Goal: Transaction & Acquisition: Purchase product/service

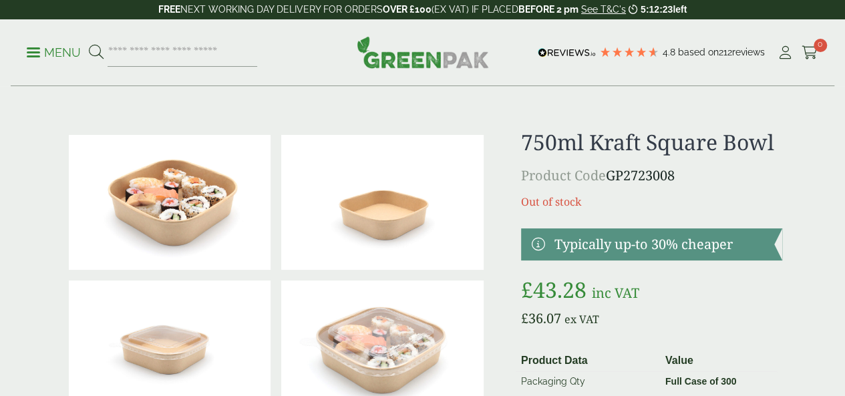
scroll to position [111, 0]
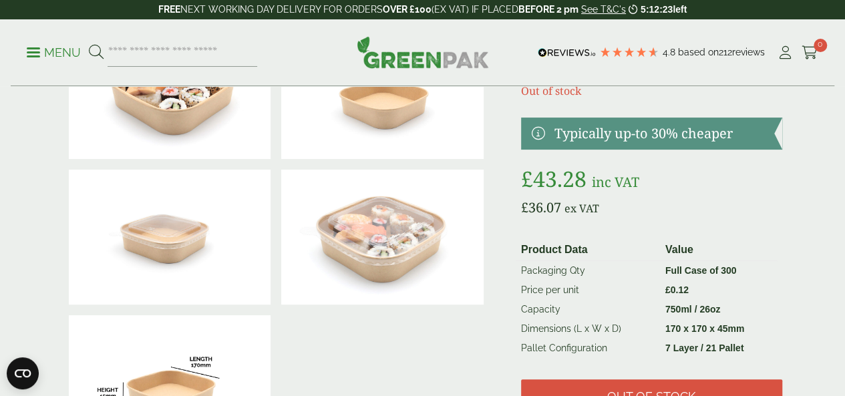
click at [184, 275] on img at bounding box center [170, 237] width 202 height 135
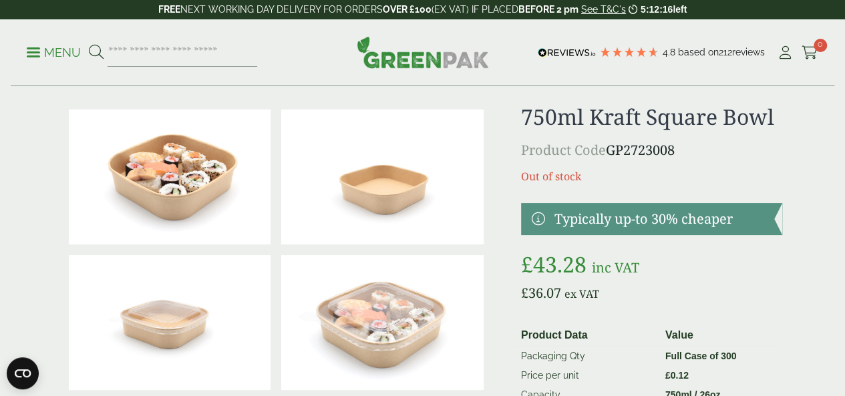
scroll to position [0, 0]
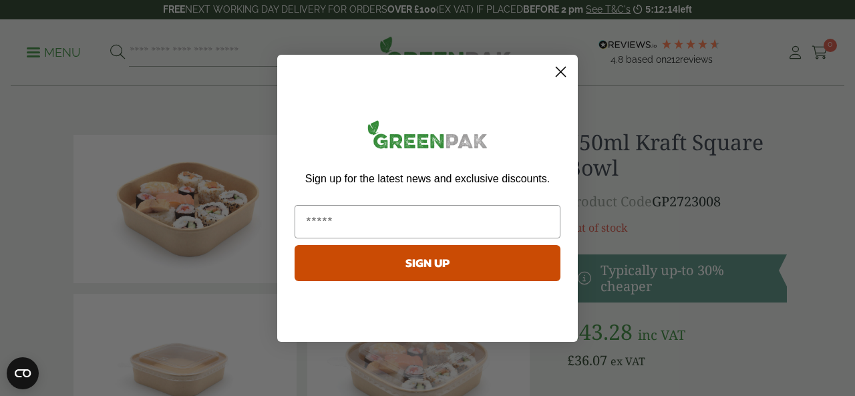
click at [552, 72] on circle "Close dialog" at bounding box center [561, 71] width 22 height 22
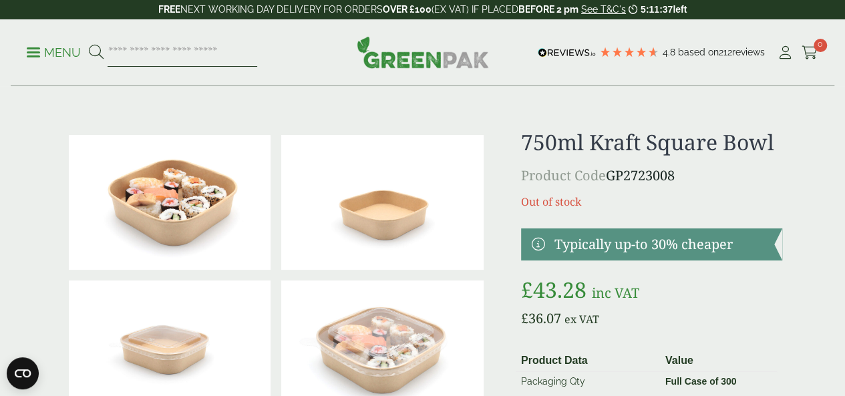
click at [250, 55] on input "search" at bounding box center [183, 53] width 150 height 28
type input "**********"
click at [89, 44] on button at bounding box center [96, 52] width 15 height 17
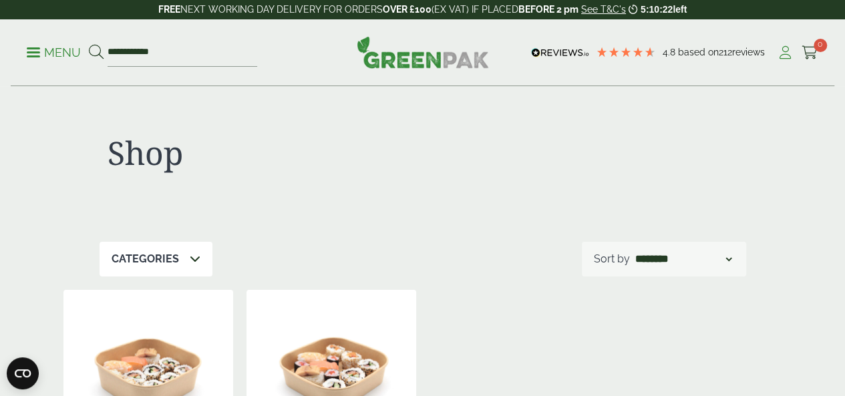
click at [787, 51] on icon at bounding box center [785, 52] width 17 height 13
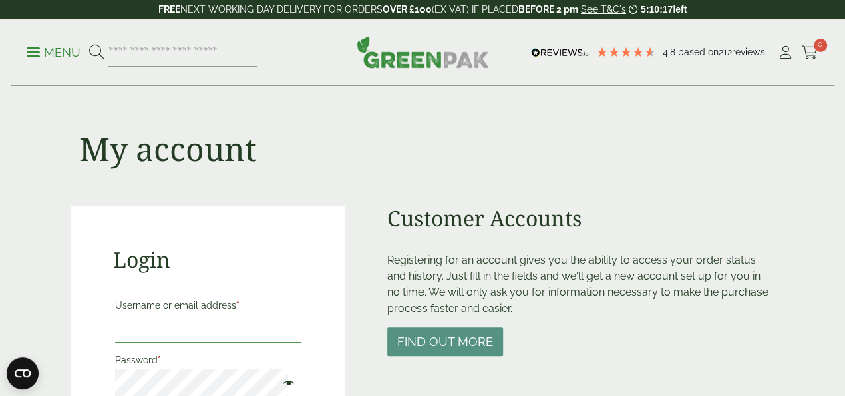
click at [164, 332] on input "Username or email address *" at bounding box center [208, 329] width 187 height 28
type input "**********"
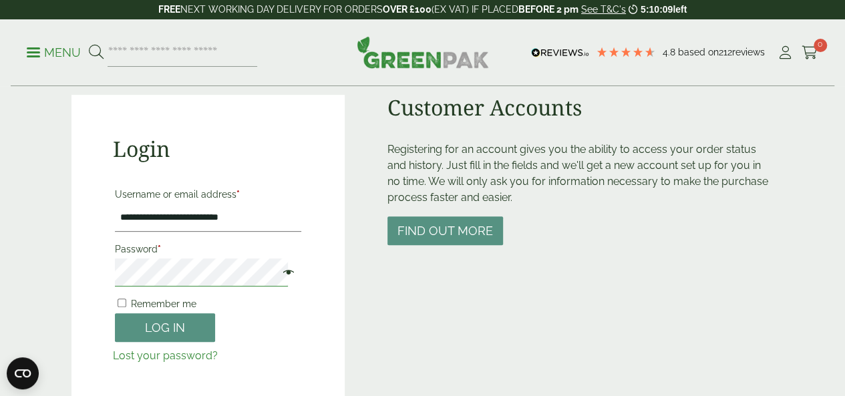
click at [115, 313] on button "Log in" at bounding box center [165, 327] width 100 height 29
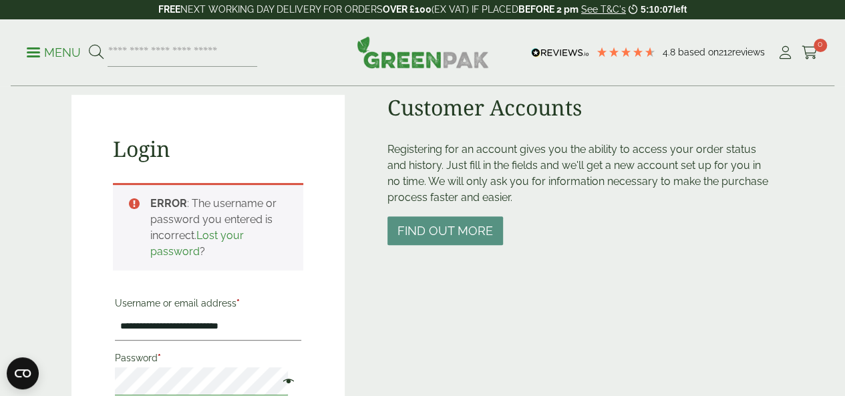
scroll to position [294, 0]
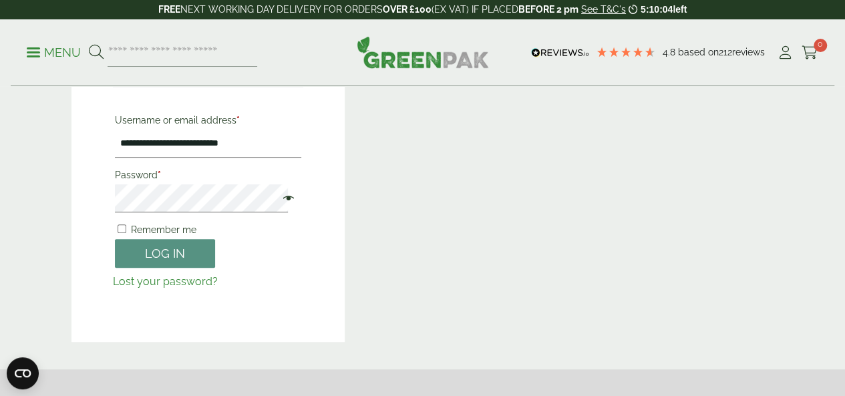
click at [277, 198] on span at bounding box center [285, 200] width 17 height 16
click at [115, 239] on button "Log in" at bounding box center [165, 253] width 100 height 29
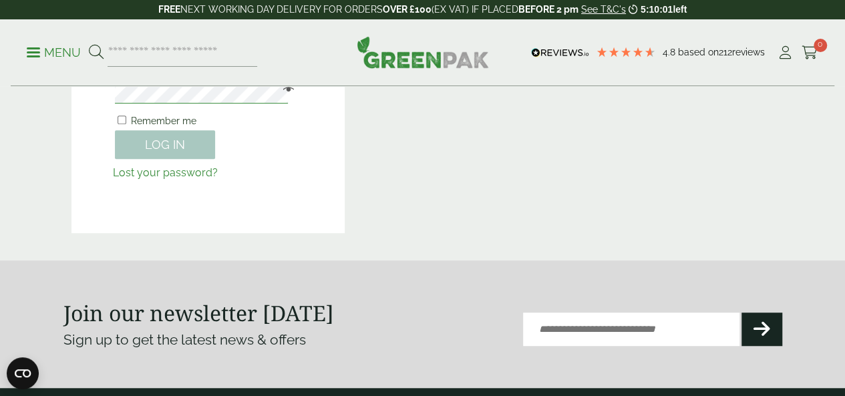
scroll to position [185, 0]
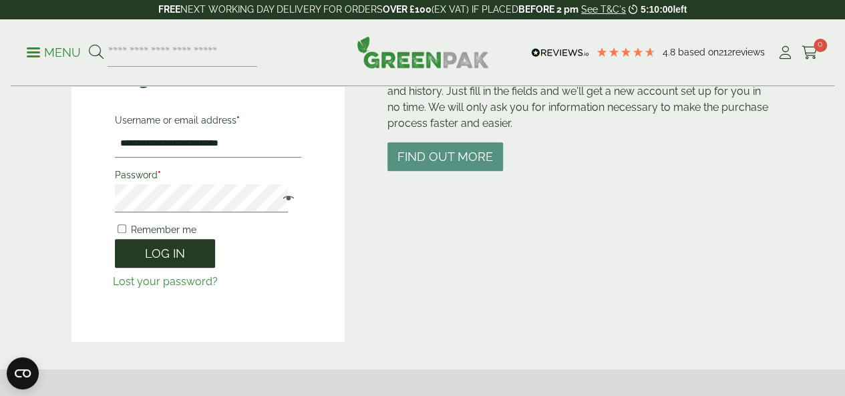
click at [183, 253] on button "Log in" at bounding box center [165, 253] width 100 height 29
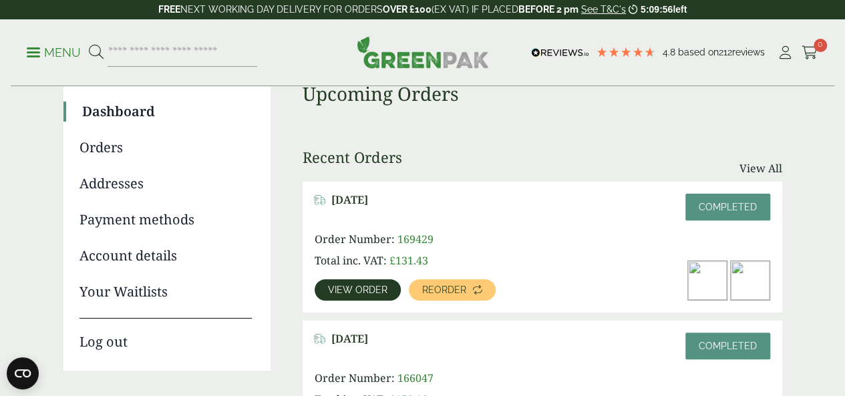
scroll to position [111, 0]
click at [370, 285] on span "View order" at bounding box center [357, 289] width 59 height 9
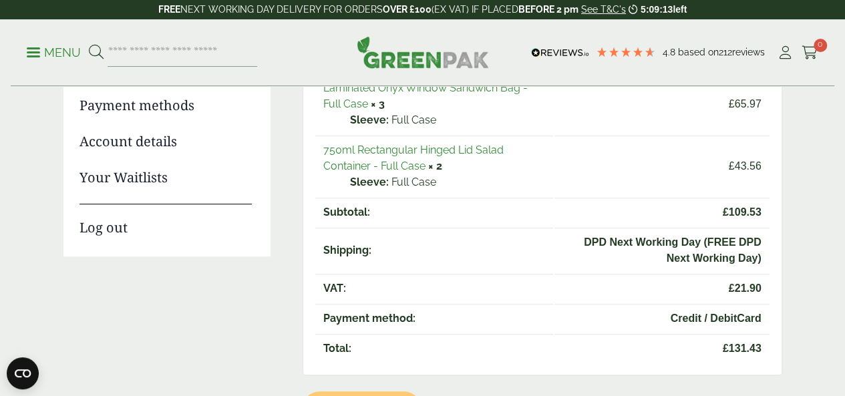
scroll to position [334, 0]
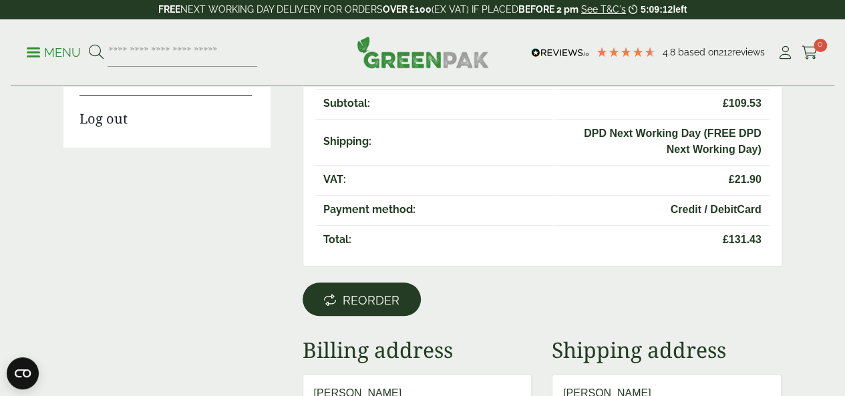
click at [370, 302] on span "Reorder" at bounding box center [371, 300] width 57 height 15
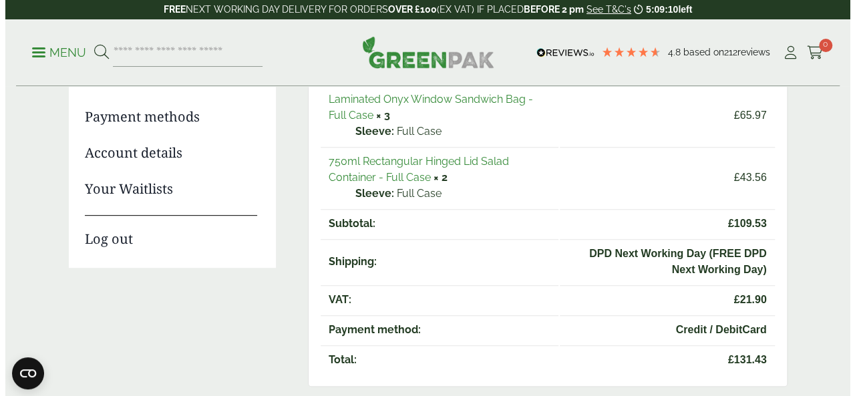
scroll to position [223, 0]
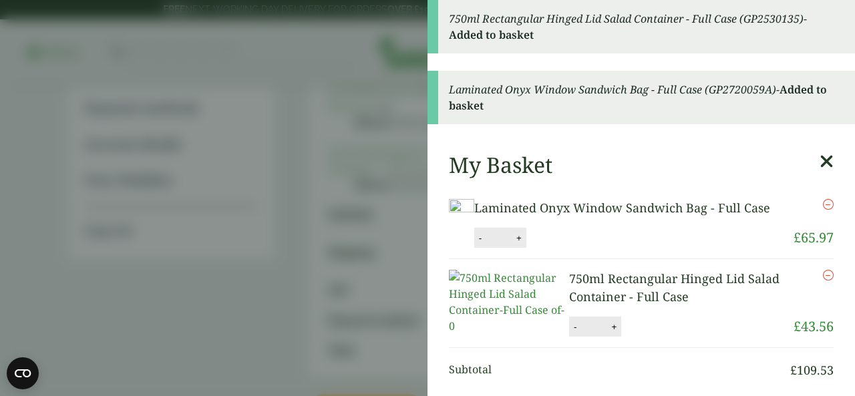
click at [526, 244] on button "+" at bounding box center [519, 238] width 13 height 11
click at [527, 248] on div "- * +" at bounding box center [501, 238] width 52 height 20
click at [526, 244] on button "+" at bounding box center [519, 238] width 13 height 11
type input "*"
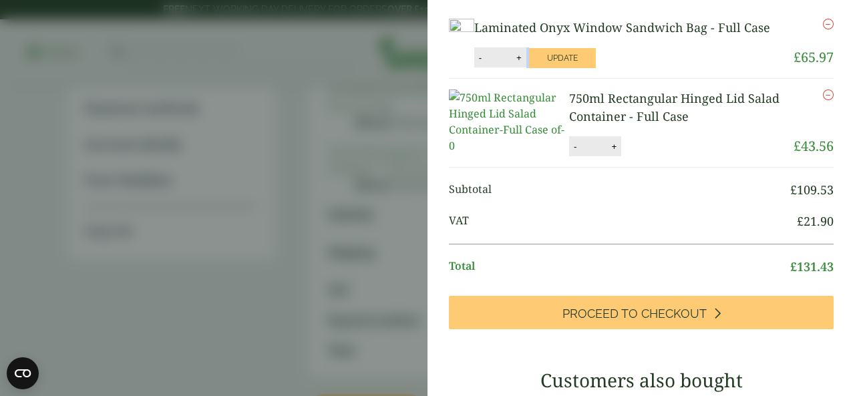
scroll to position [166, 0]
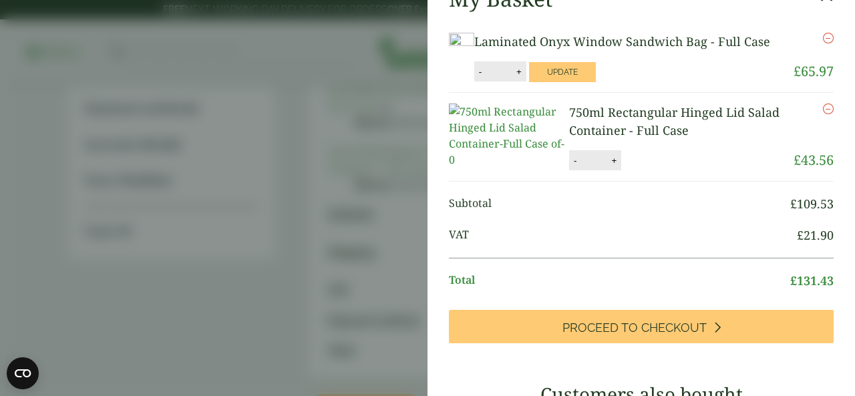
click at [654, 84] on li "Laminated Onyx Window Sandwich Bag - Full Case Laminated Onyx Window Sandwich B…" at bounding box center [641, 57] width 385 height 71
click at [596, 82] on button "Update" at bounding box center [562, 72] width 67 height 20
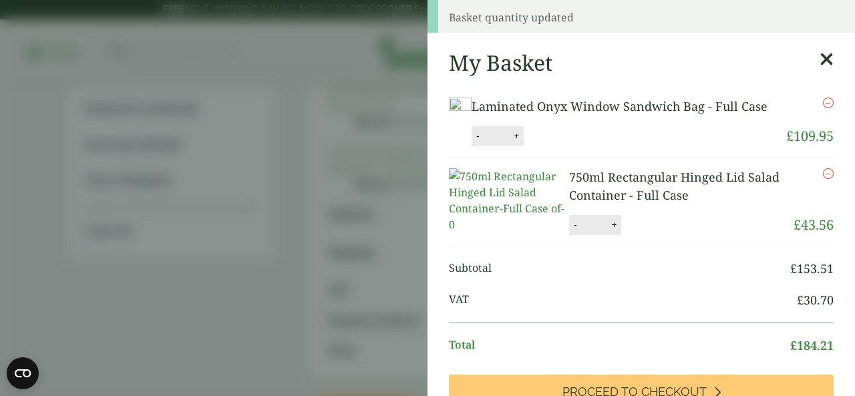
scroll to position [0, 0]
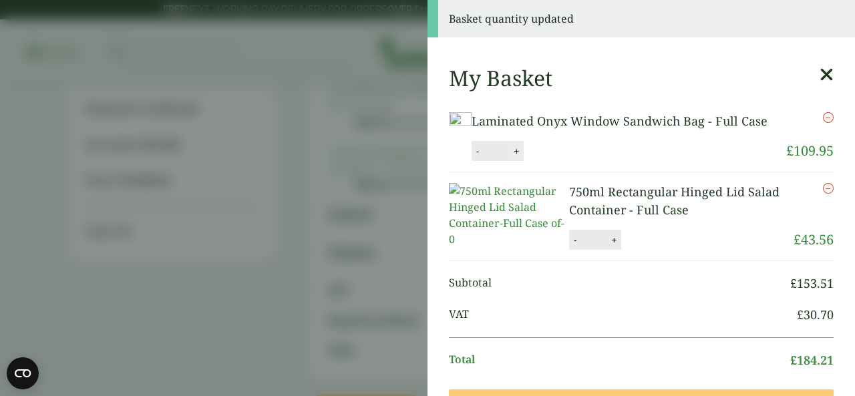
click at [523, 157] on button "+" at bounding box center [516, 151] width 13 height 11
type input "*"
click at [593, 162] on button "Update" at bounding box center [560, 152] width 67 height 20
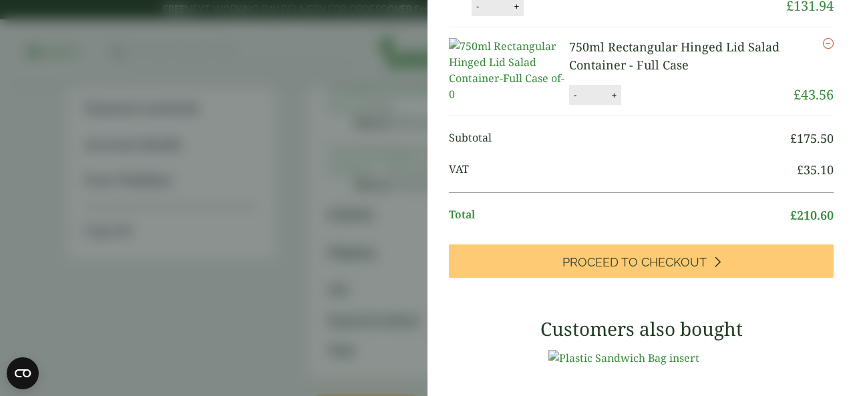
scroll to position [231, 0]
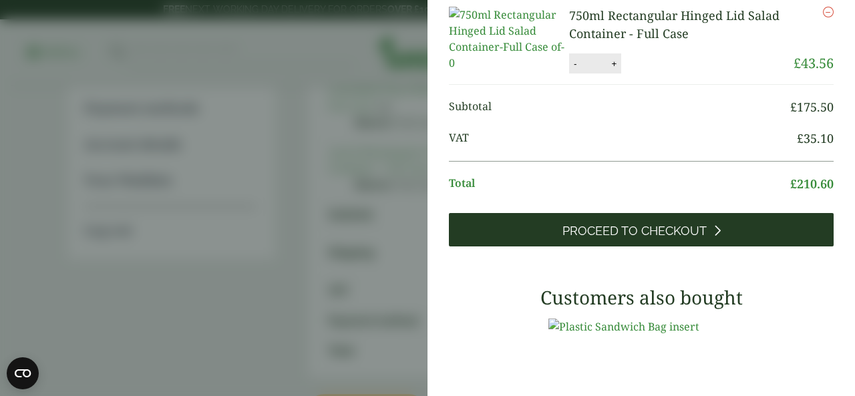
click at [715, 247] on link "Proceed to Checkout" at bounding box center [641, 229] width 385 height 33
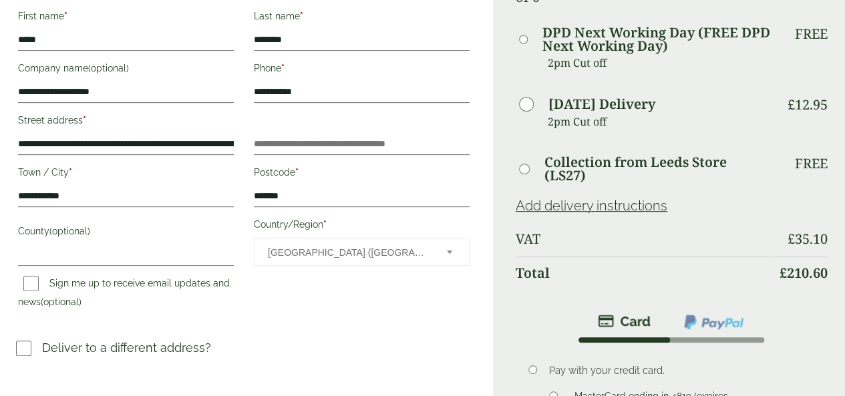
scroll to position [223, 0]
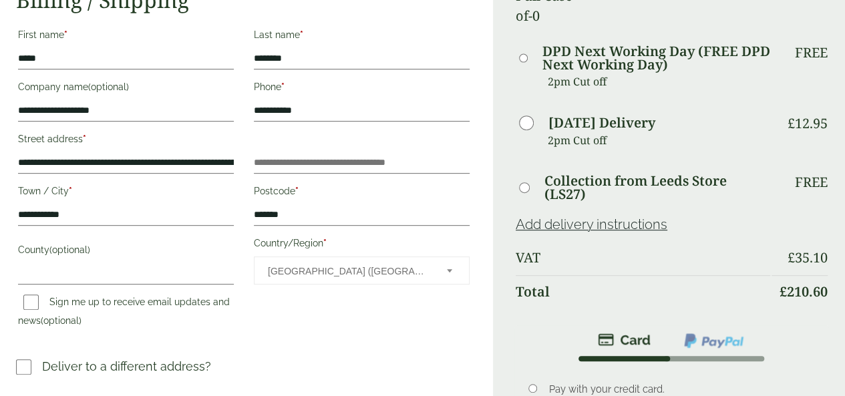
click at [553, 275] on th "Total" at bounding box center [643, 291] width 255 height 33
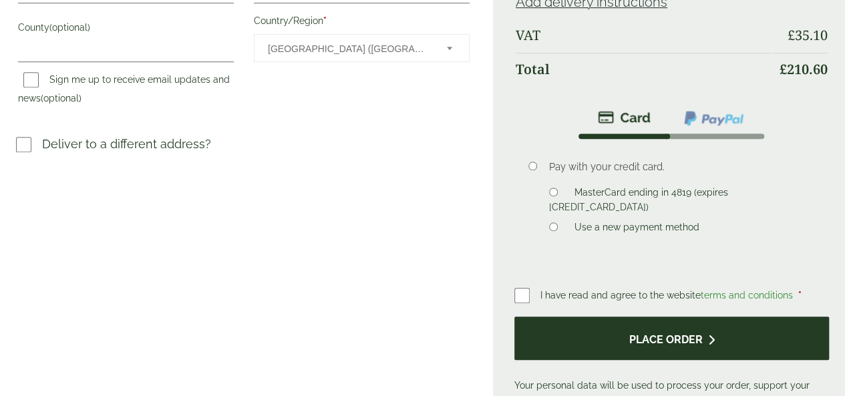
click at [605, 317] on button "Place order" at bounding box center [672, 338] width 315 height 43
